Goal: Browse casually

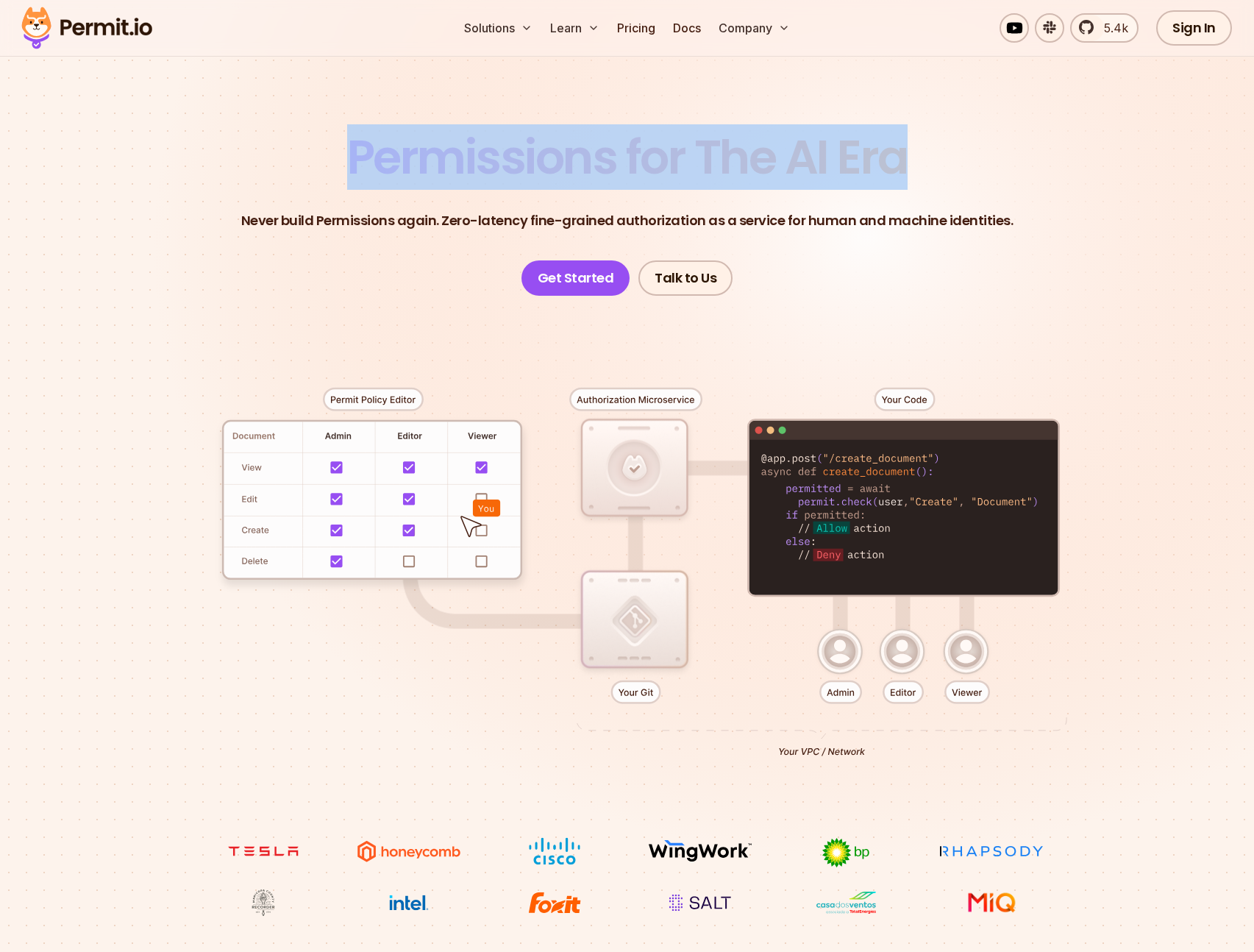
drag, startPoint x: 349, startPoint y: 151, endPoint x: 909, endPoint y: 157, distance: 560.0
click at [909, 157] on header "Permissions for The AI Era Never build Permissions again. Zero-latency fine-gra…" at bounding box center [627, 214] width 1030 height 162
click at [303, 104] on section "Permissions for The AI Era Never build Permissions again. Zero-latency fine-gra…" at bounding box center [627, 466] width 1254 height 971
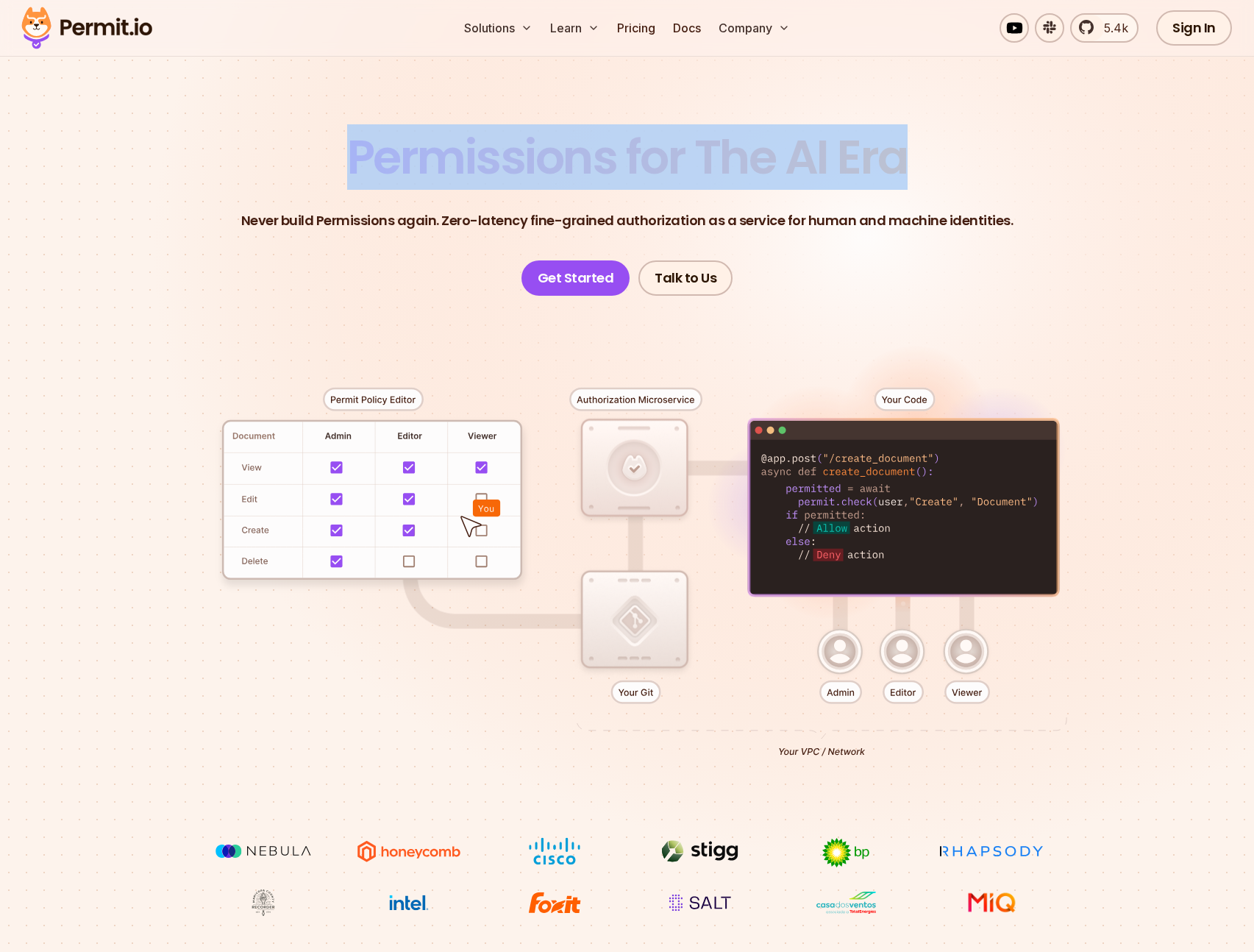
drag, startPoint x: 348, startPoint y: 148, endPoint x: 934, endPoint y: 166, distance: 586.3
click at [934, 166] on header "Permissions for The AI Era Never build Permissions again. Zero-latency fine-gra…" at bounding box center [627, 214] width 1030 height 162
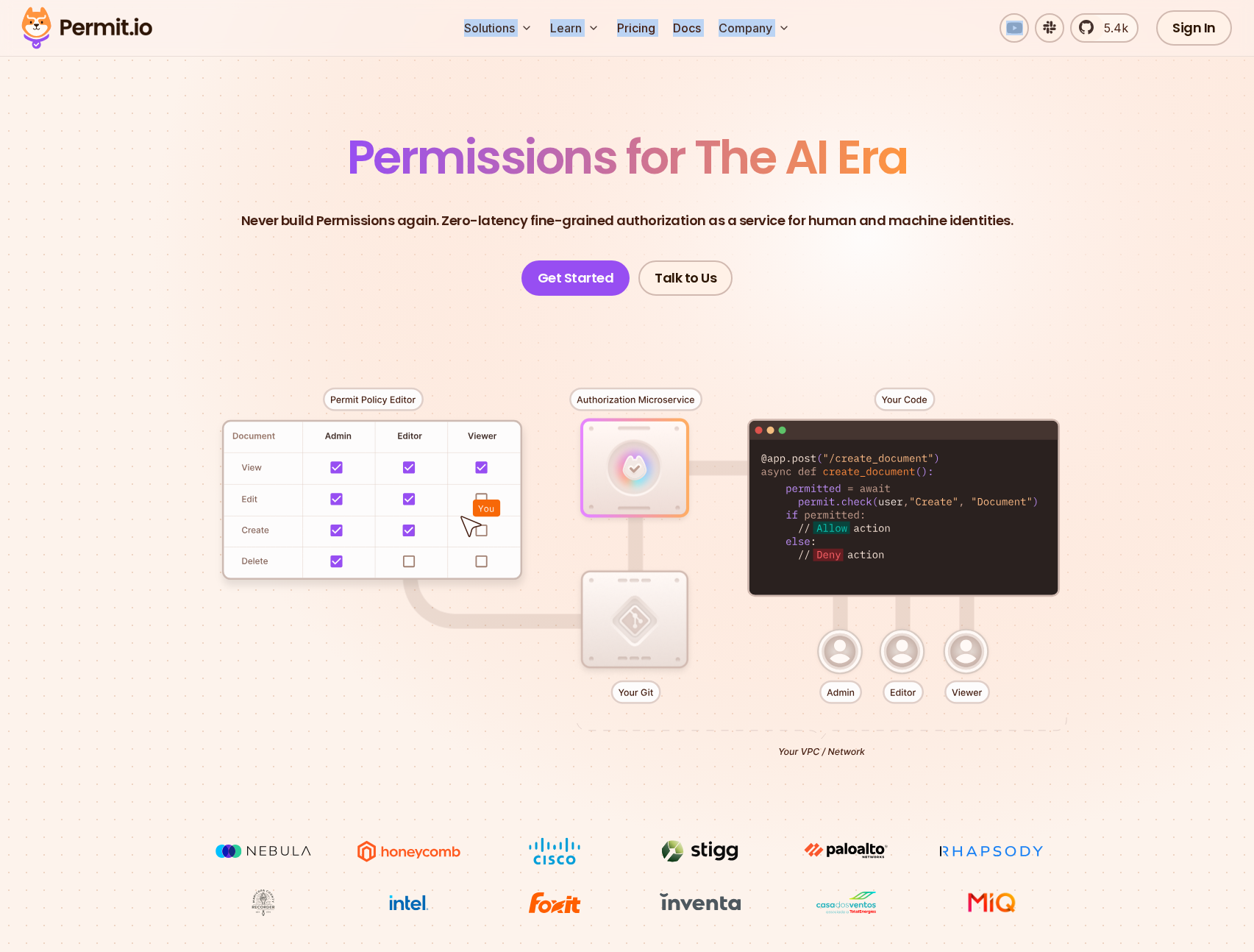
drag, startPoint x: 849, startPoint y: 24, endPoint x: 445, endPoint y: 18, distance: 404.0
click at [445, 18] on div "Solutions Learn Pricing Docs Company 5.4k Sign In Start Now" at bounding box center [627, 28] width 1254 height 57
click at [356, 149] on span "Permissions for The AI Era" at bounding box center [627, 157] width 560 height 65
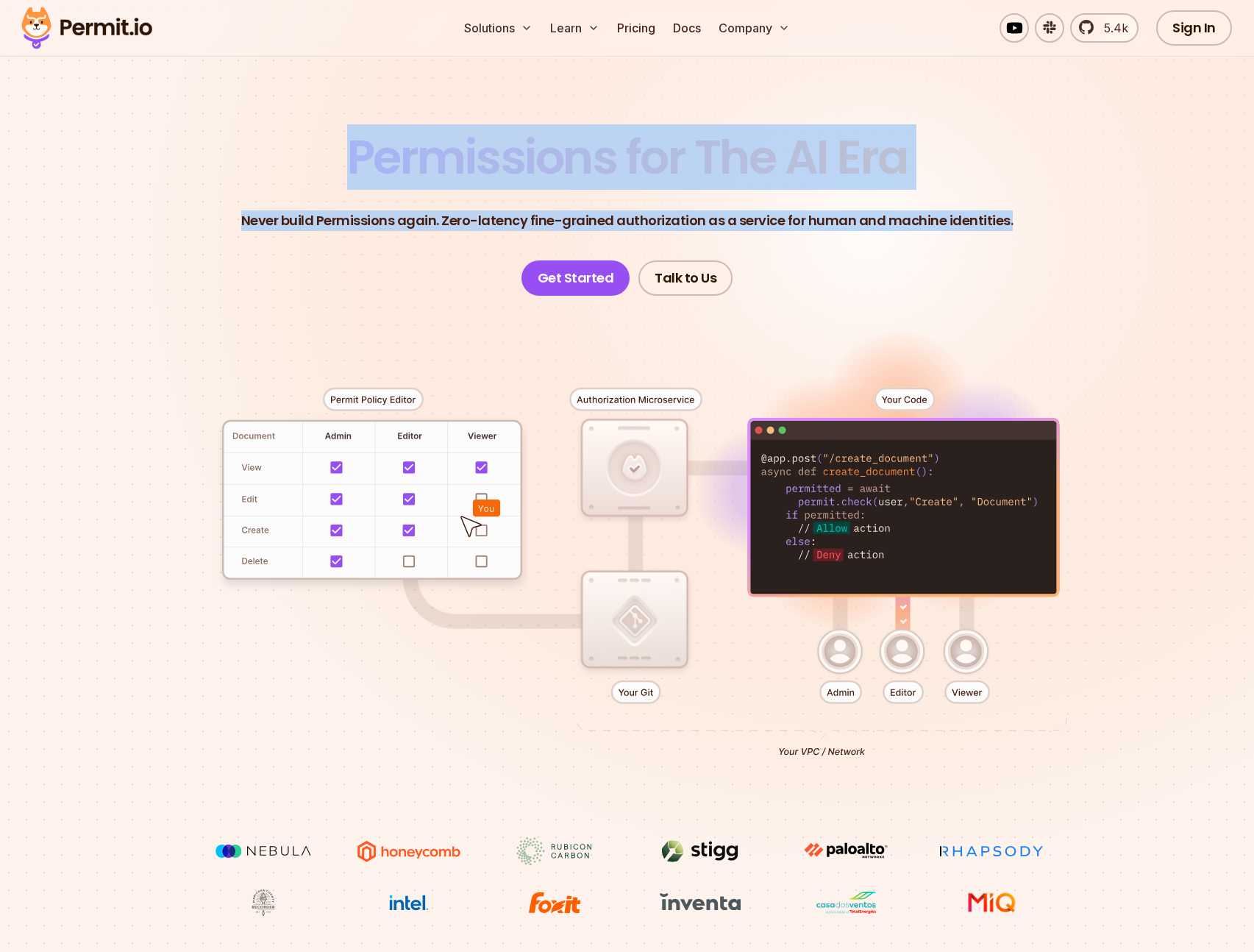
drag, startPoint x: 348, startPoint y: 149, endPoint x: 1035, endPoint y: 224, distance: 691.1
click at [1035, 224] on header "Permissions for The AI Era Never build Permissions again. Zero-latency fine-gra…" at bounding box center [627, 214] width 1030 height 162
click at [1034, 224] on header "Permissions for The AI Era Never build Permissions again. Zero-latency fine-gra…" at bounding box center [627, 214] width 1030 height 162
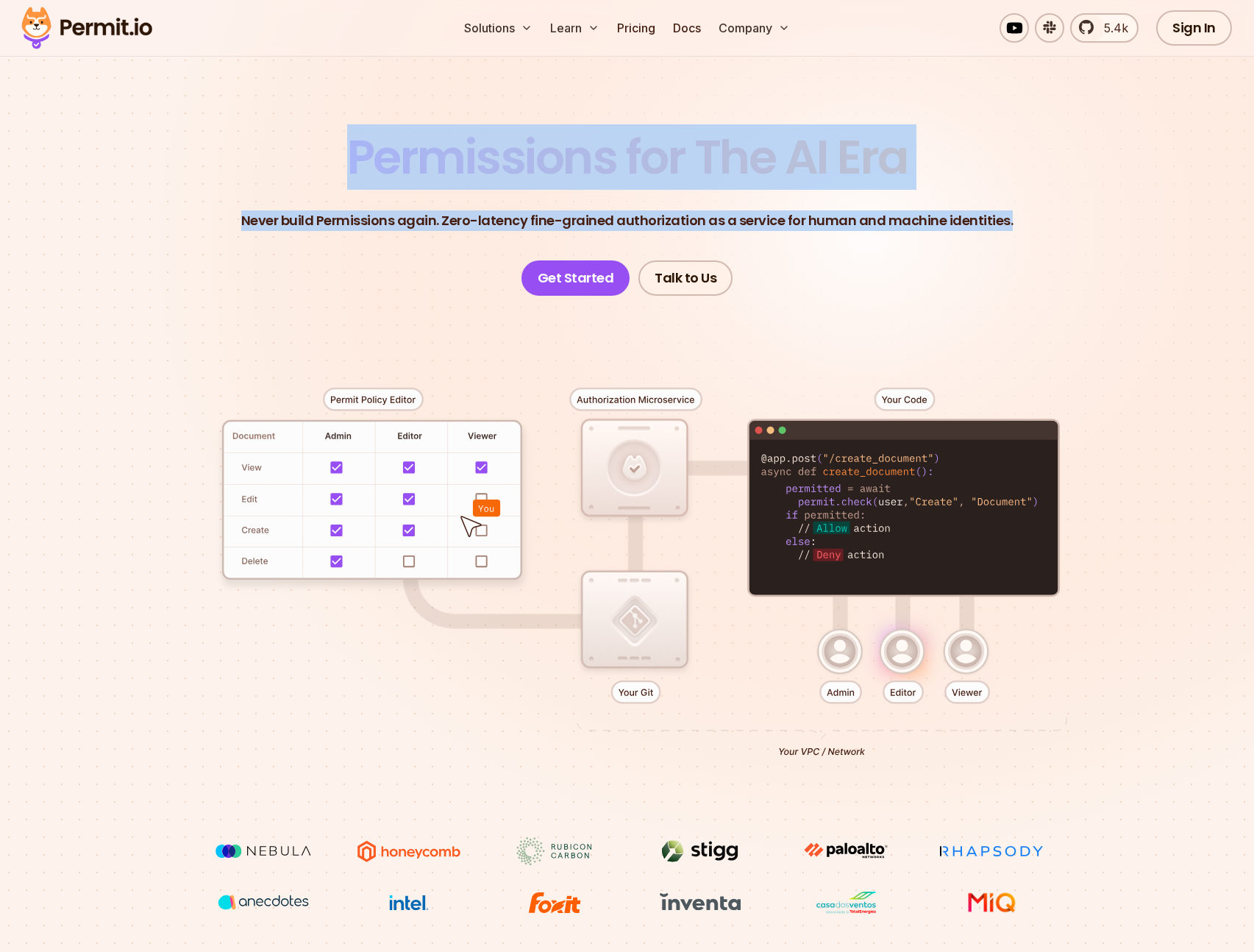
drag, startPoint x: 1029, startPoint y: 222, endPoint x: 350, endPoint y: 154, distance: 682.4
click at [350, 154] on header "Permissions for The AI Era Never build Permissions again. Zero-latency fine-gra…" at bounding box center [627, 214] width 1030 height 162
click at [350, 154] on span "Permissions for The AI Era" at bounding box center [627, 157] width 560 height 65
drag, startPoint x: 349, startPoint y: 150, endPoint x: 1029, endPoint y: 226, distance: 684.2
click at [1029, 226] on header "Permissions for The AI Era Never build Permissions again. Zero-latency fine-gra…" at bounding box center [627, 214] width 1030 height 162
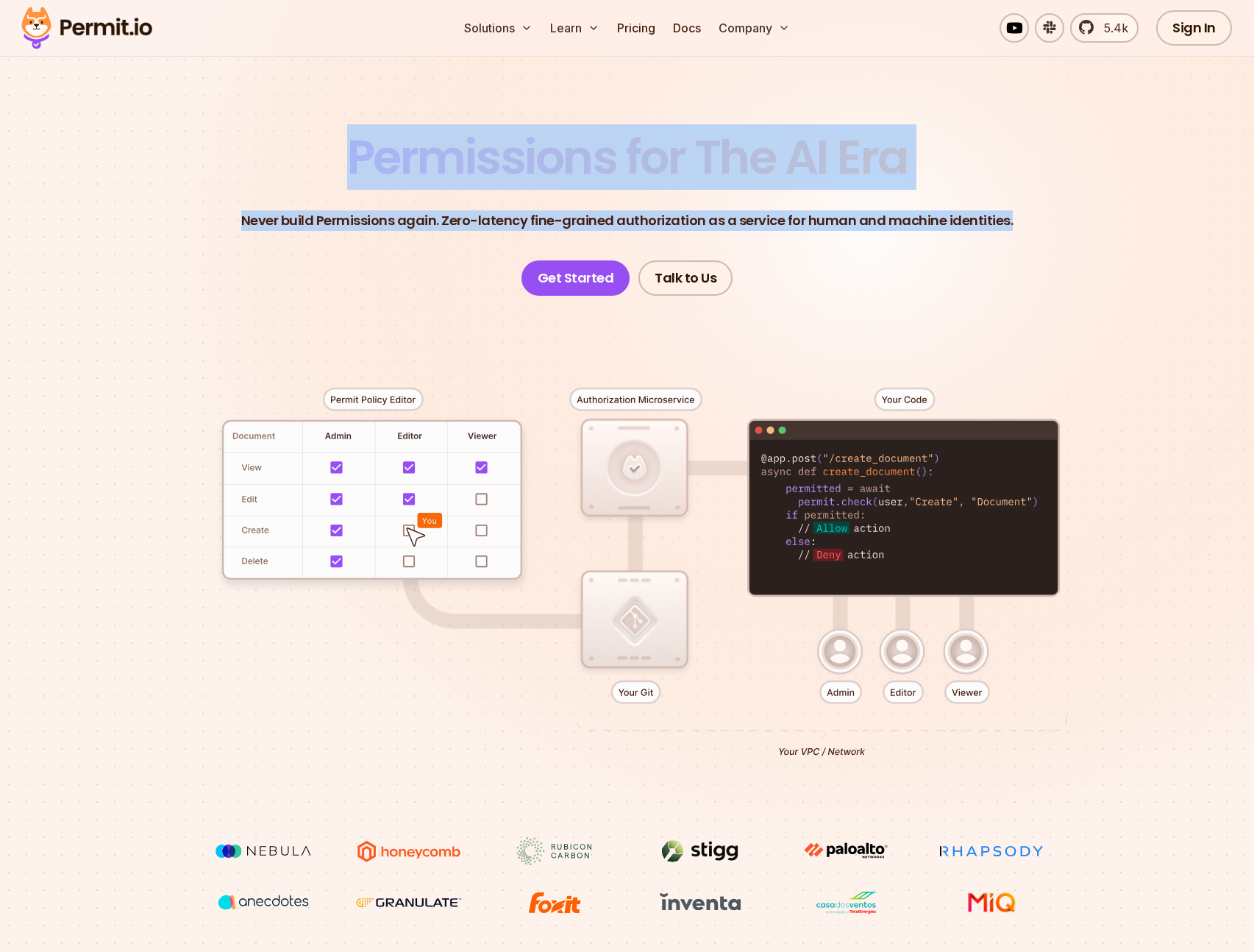
click at [1025, 222] on header "Permissions for The AI Era Never build Permissions again. Zero-latency fine-gra…" at bounding box center [627, 214] width 1030 height 162
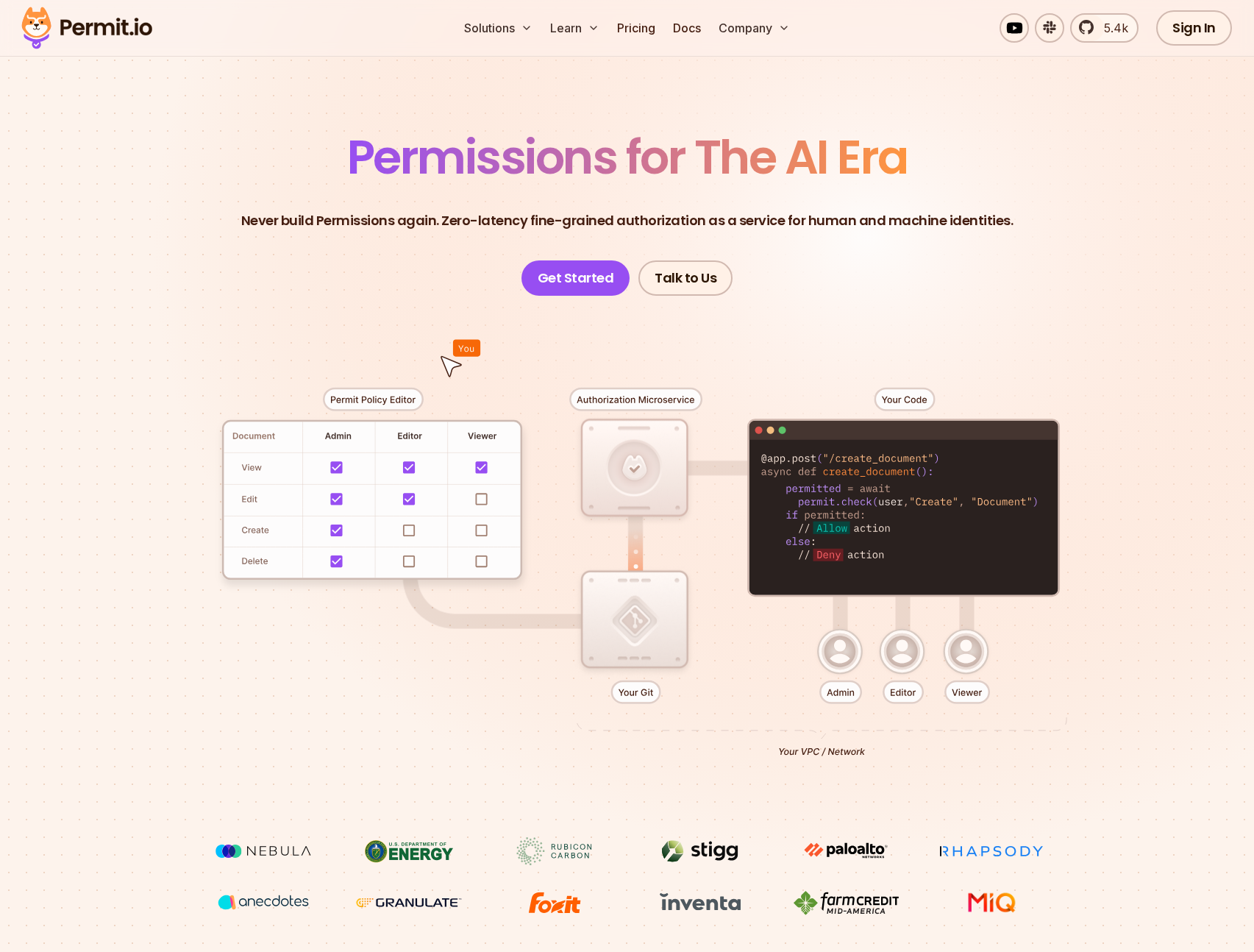
drag, startPoint x: 204, startPoint y: 361, endPoint x: 1115, endPoint y: 639, distance: 952.5
click at [1115, 639] on div at bounding box center [627, 566] width 1030 height 541
drag, startPoint x: 1094, startPoint y: 689, endPoint x: 383, endPoint y: 447, distance: 751.1
click at [423, 458] on div at bounding box center [627, 566] width 1030 height 541
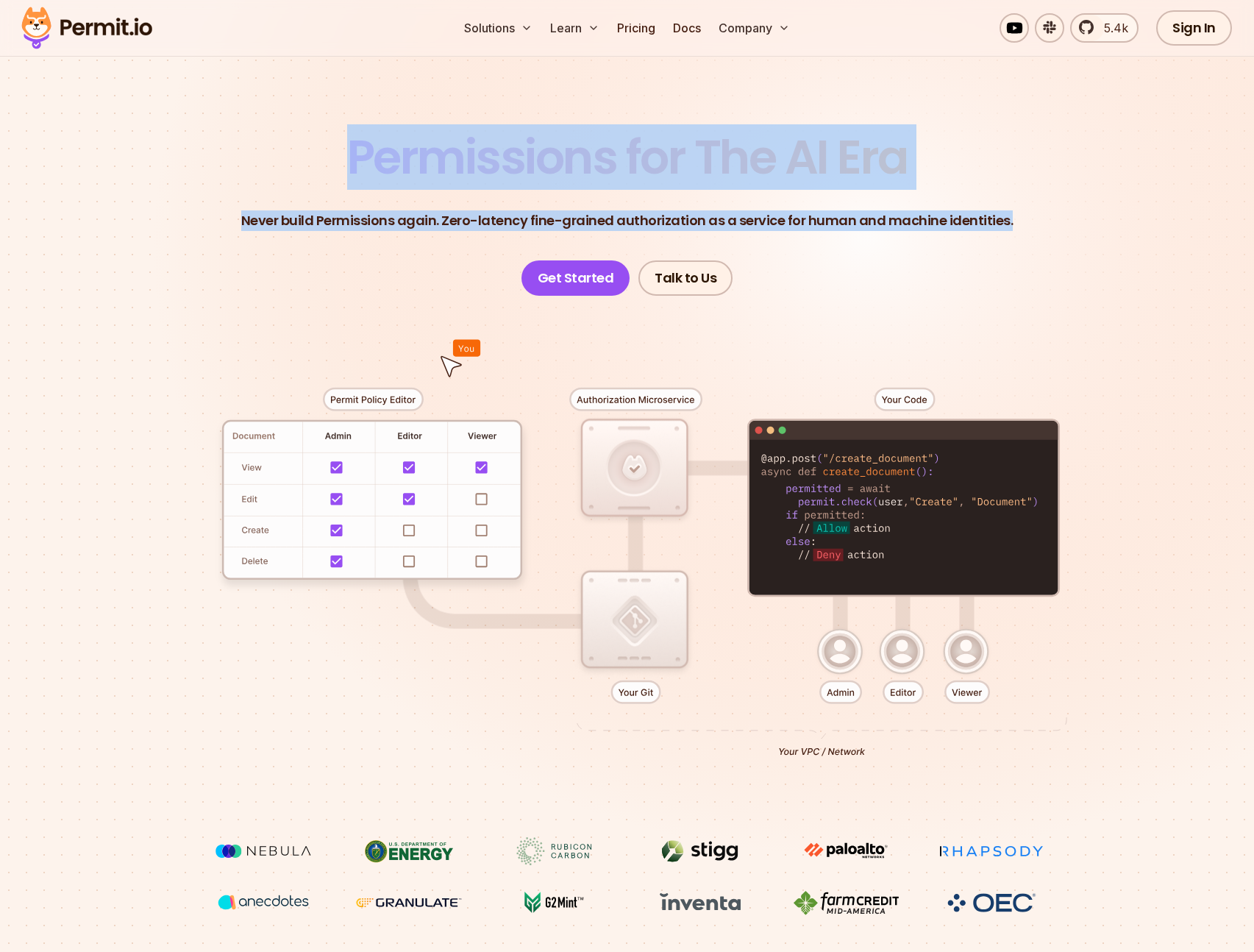
drag, startPoint x: 351, startPoint y: 157, endPoint x: 1008, endPoint y: 218, distance: 659.8
click at [1008, 218] on header "Permissions for The AI Era Never build Permissions again. Zero-latency fine-gra…" at bounding box center [627, 214] width 1030 height 162
click at [1008, 218] on header "Permissions for The AI Era Never build Permissions again. Zero-latency fine-gra…" at bounding box center [627, 214] width 1030 height 162
drag, startPoint x: 929, startPoint y: 215, endPoint x: 344, endPoint y: 163, distance: 587.3
click at [345, 163] on header "Permissions for The AI Era Never build Permissions again. Zero-latency fine-gra…" at bounding box center [627, 214] width 1030 height 162
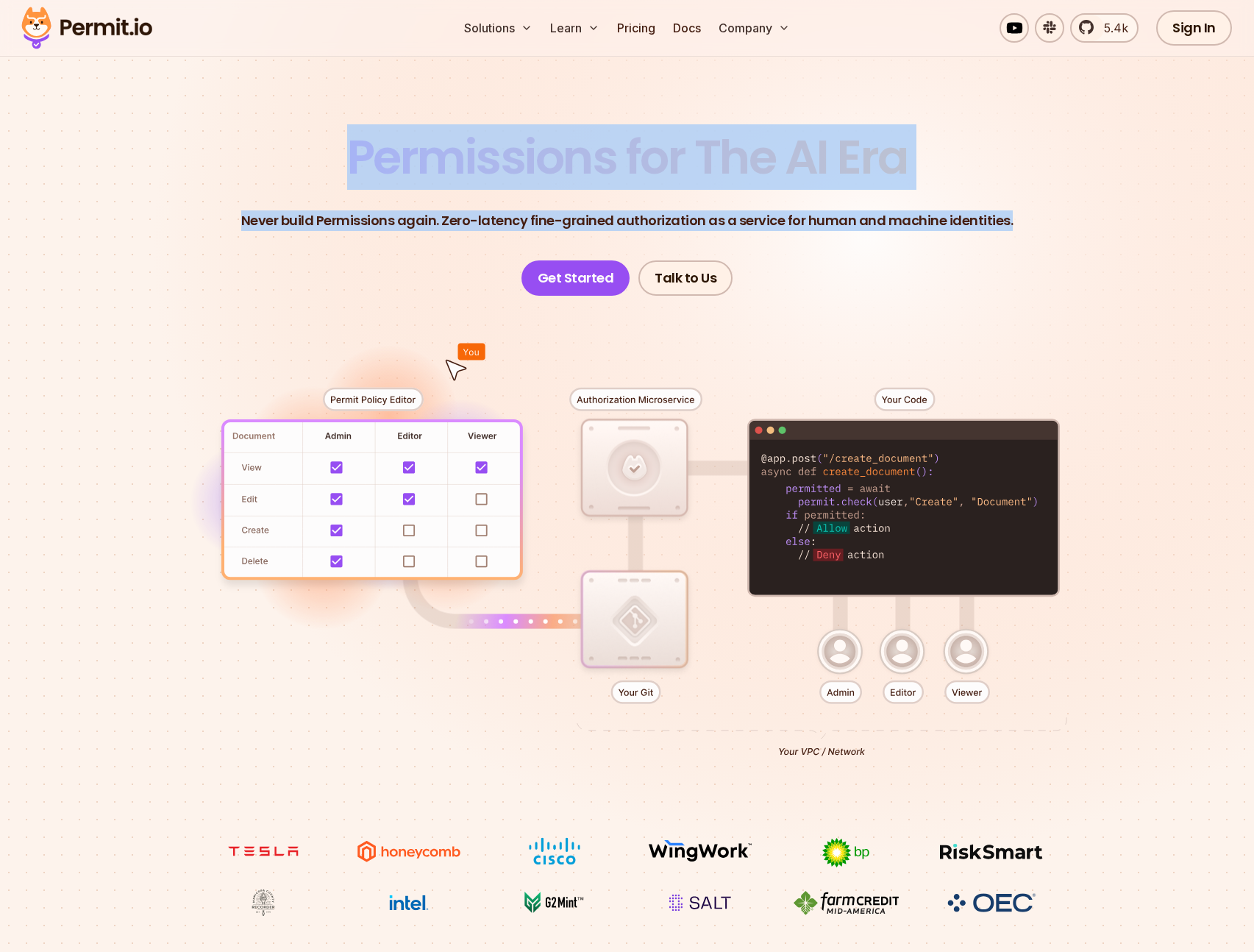
click at [129, 252] on header "Permissions for The AI Era Never build Permissions again. Zero-latency fine-gra…" at bounding box center [627, 214] width 1030 height 162
